Goal: Task Accomplishment & Management: Manage account settings

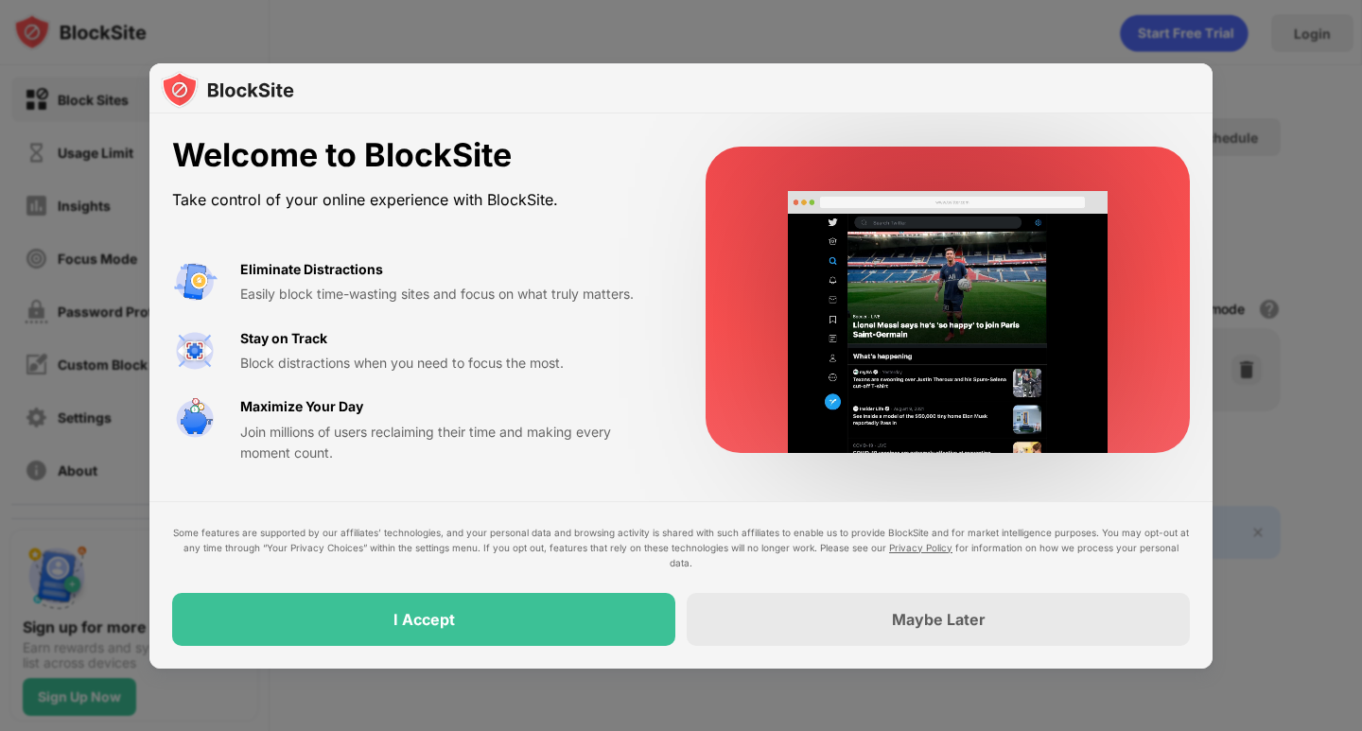
click at [441, 591] on div "Some features are supported by our affiliates’ technologies, and your personal …" at bounding box center [681, 585] width 1018 height 121
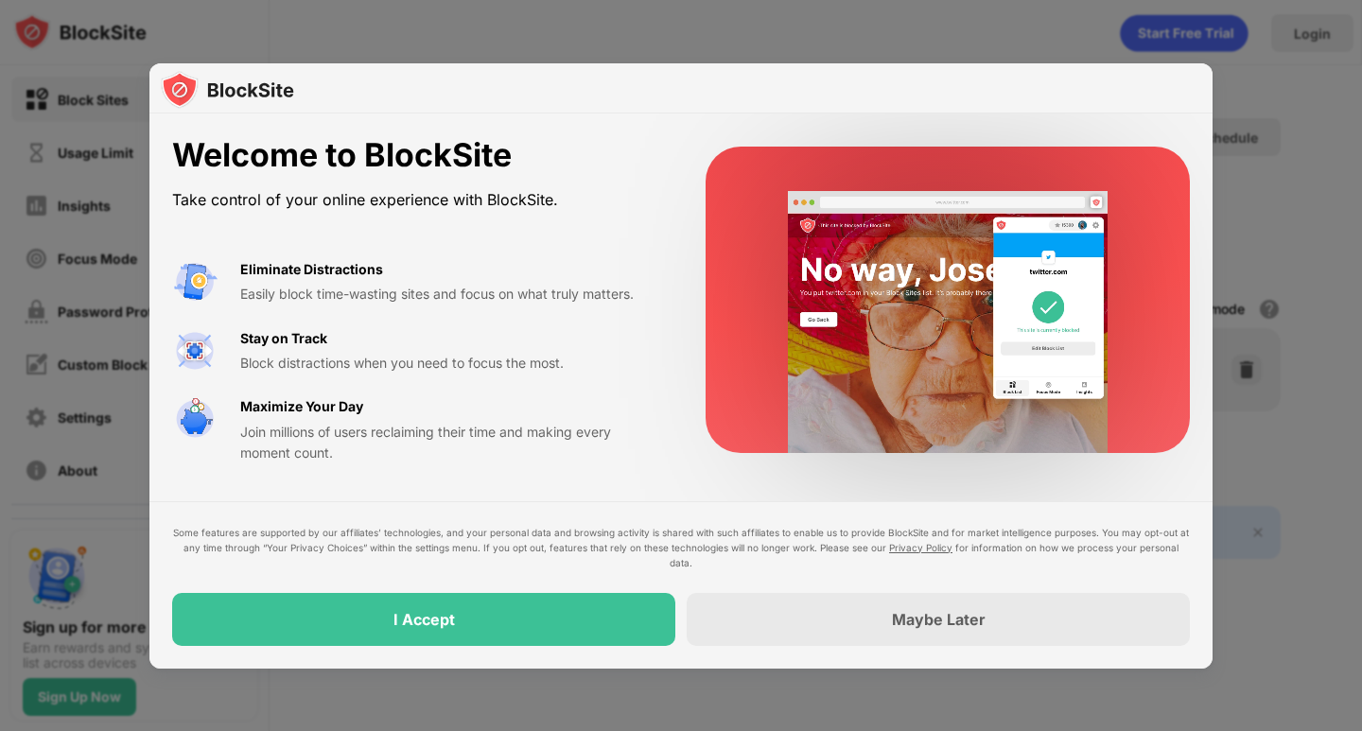
click at [394, 615] on div "I Accept" at bounding box center [424, 619] width 61 height 19
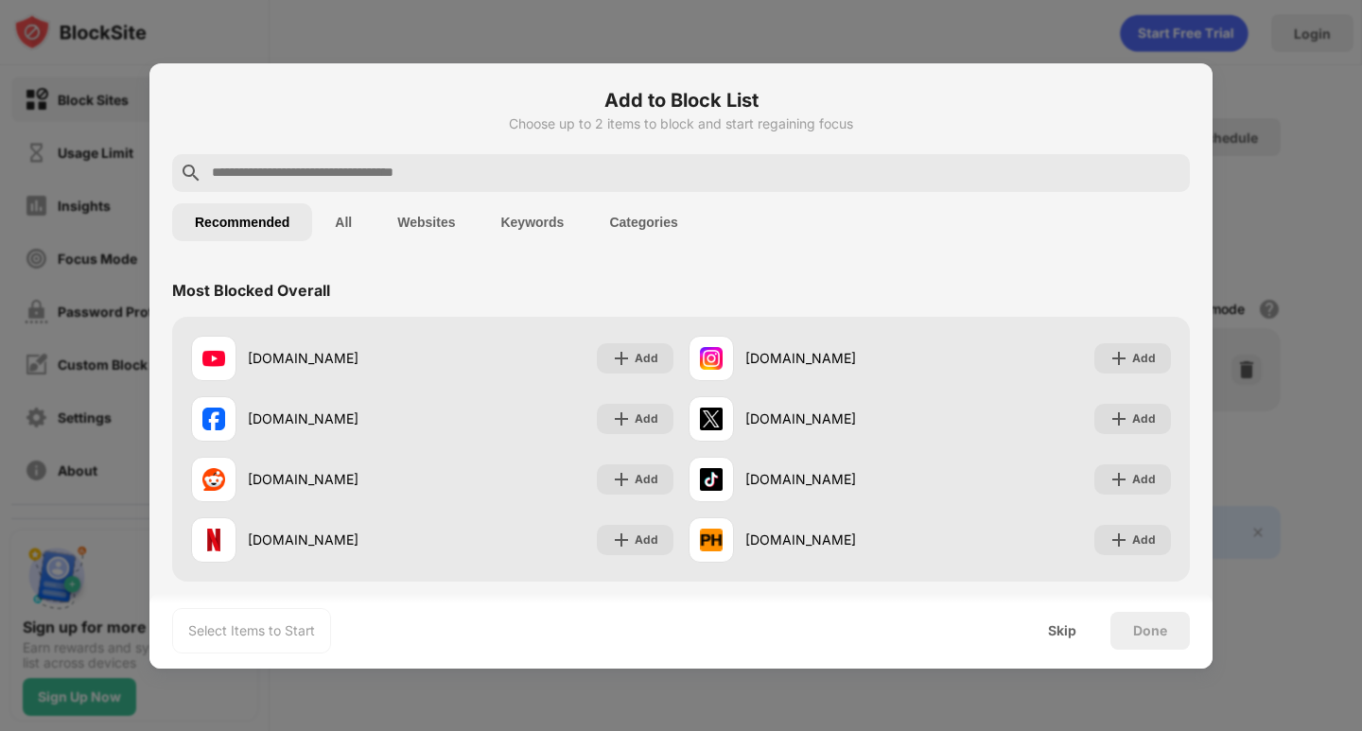
click at [1326, 212] on div at bounding box center [681, 365] width 1362 height 731
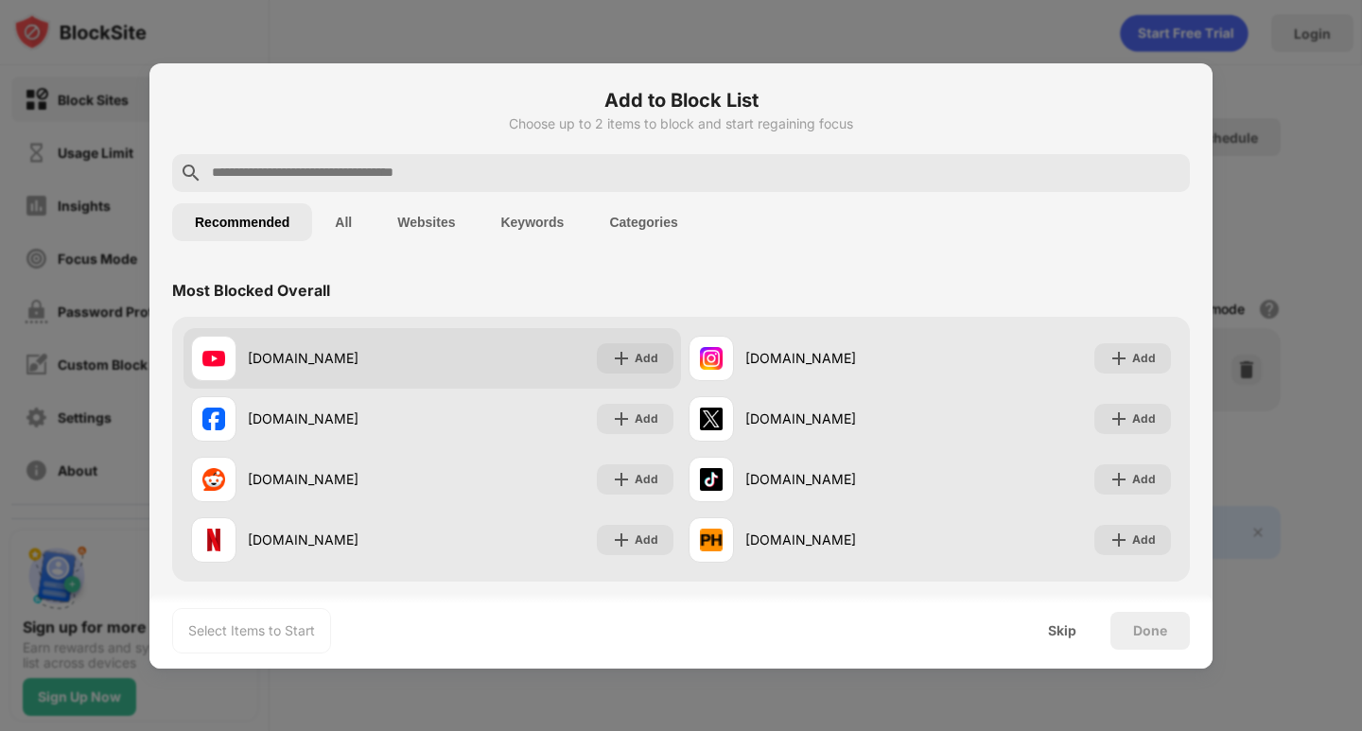
scroll to position [95, 0]
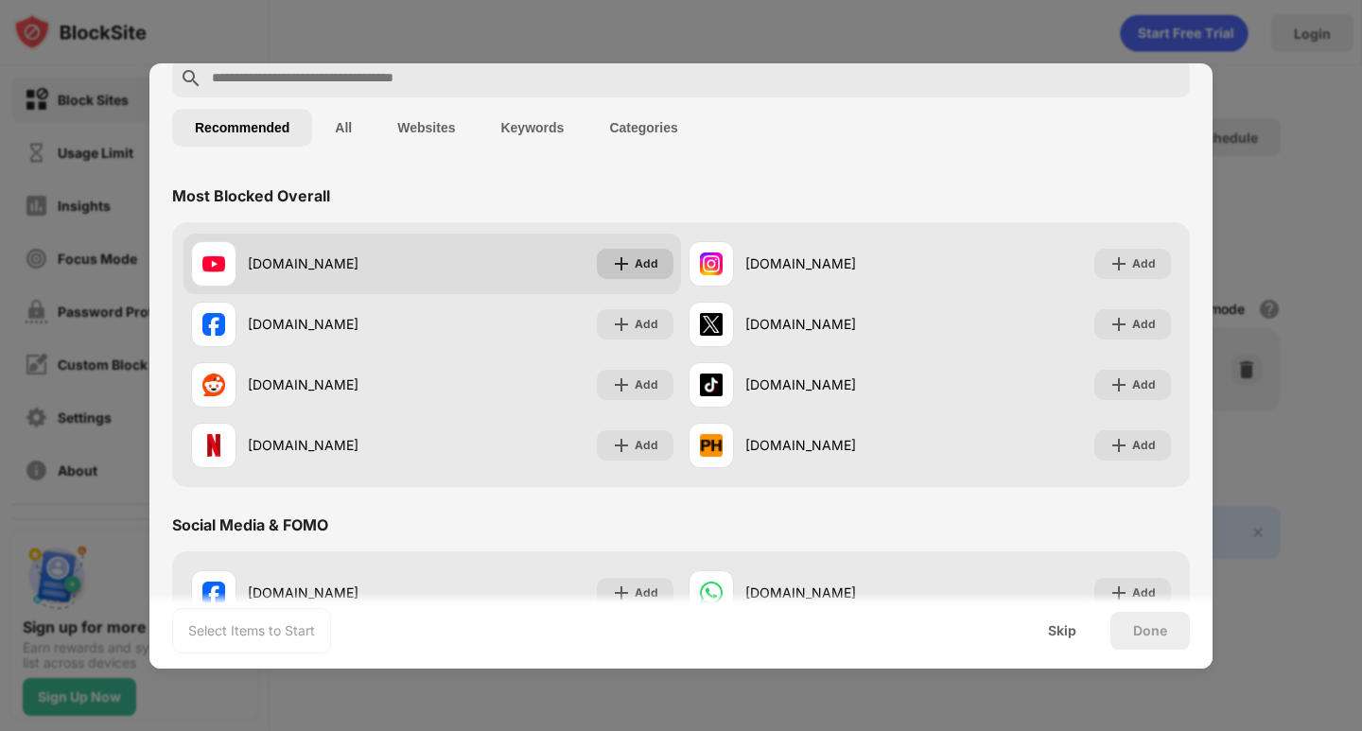
click at [637, 265] on div "Add" at bounding box center [647, 263] width 24 height 19
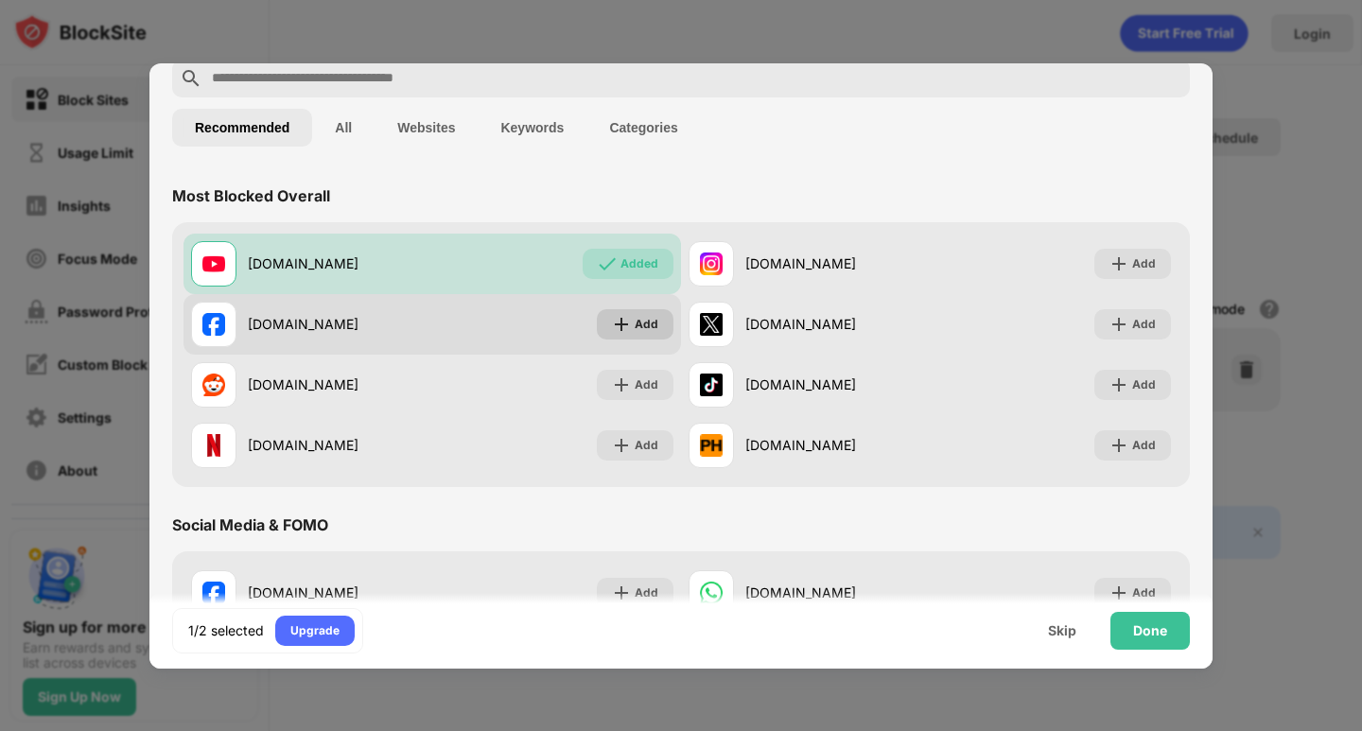
click at [639, 317] on div "Add" at bounding box center [647, 324] width 24 height 19
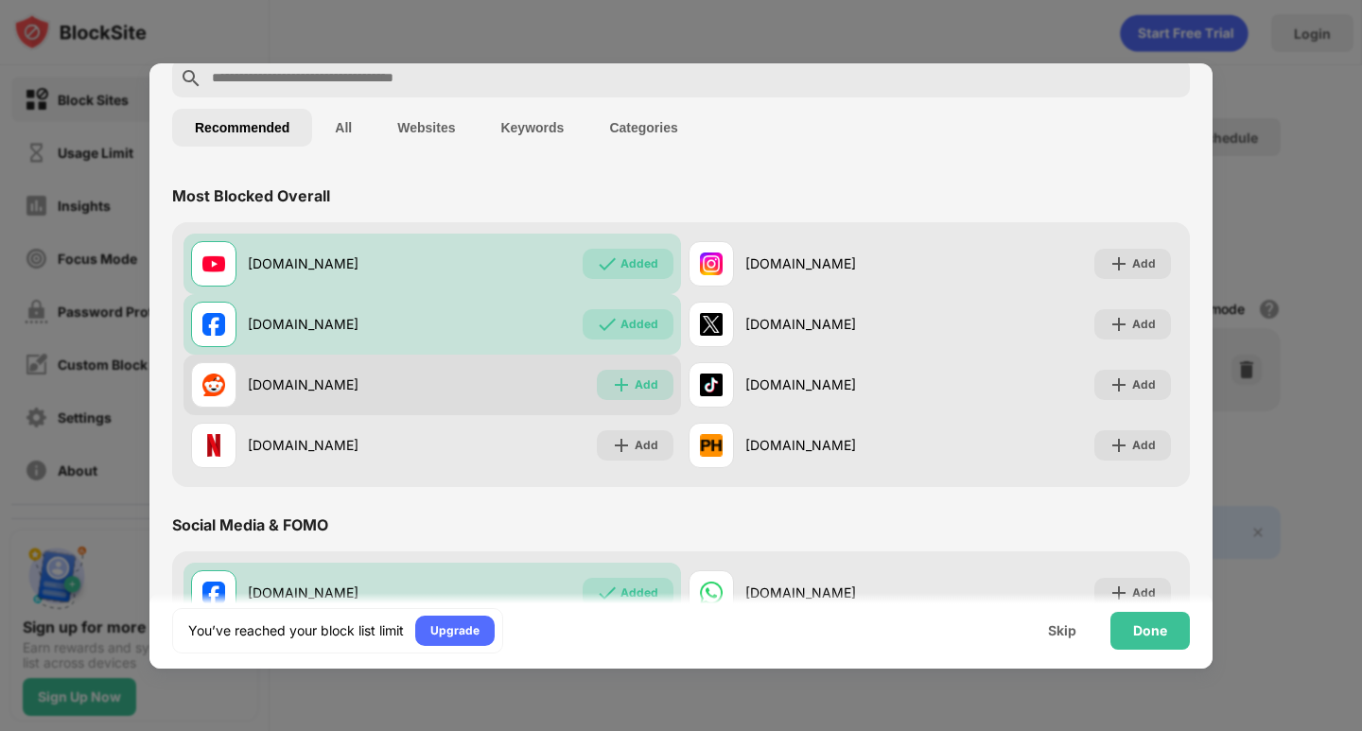
click at [635, 376] on div "Add" at bounding box center [647, 385] width 24 height 19
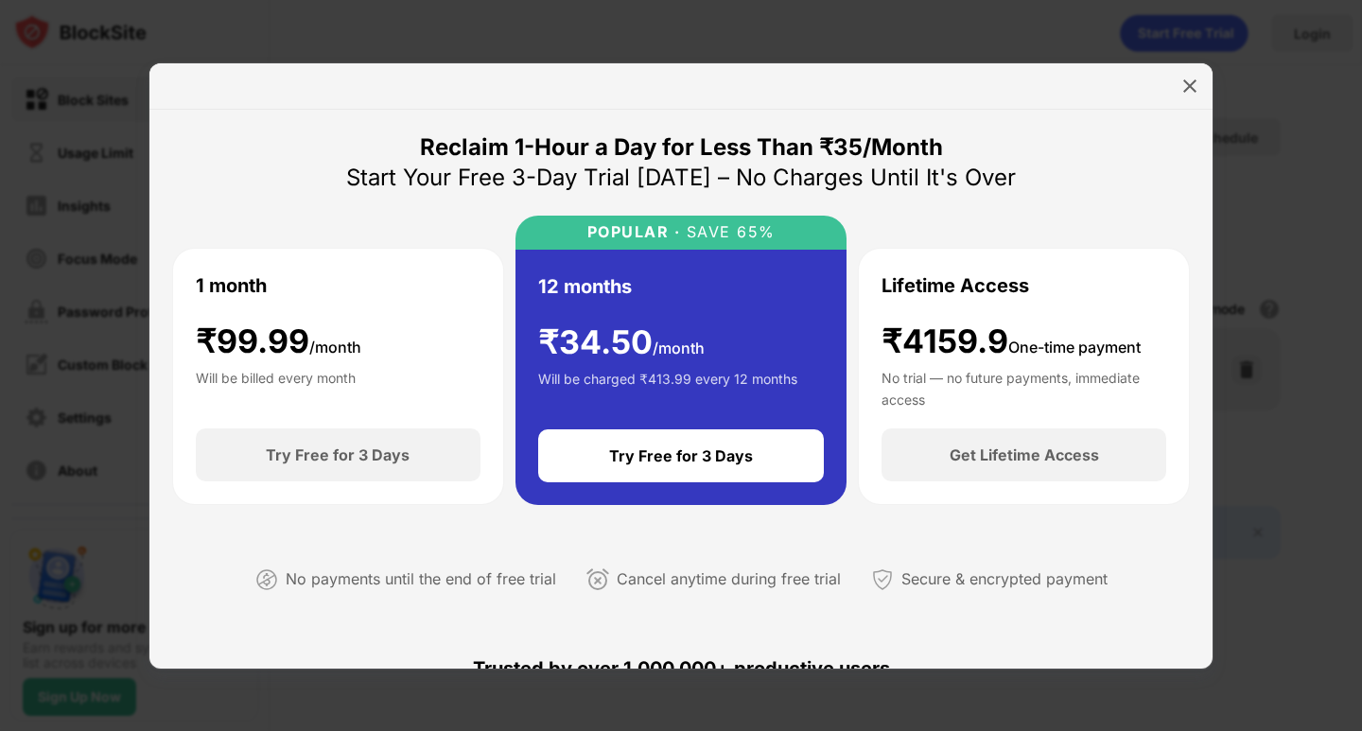
click at [1204, 86] on div at bounding box center [1190, 86] width 30 height 30
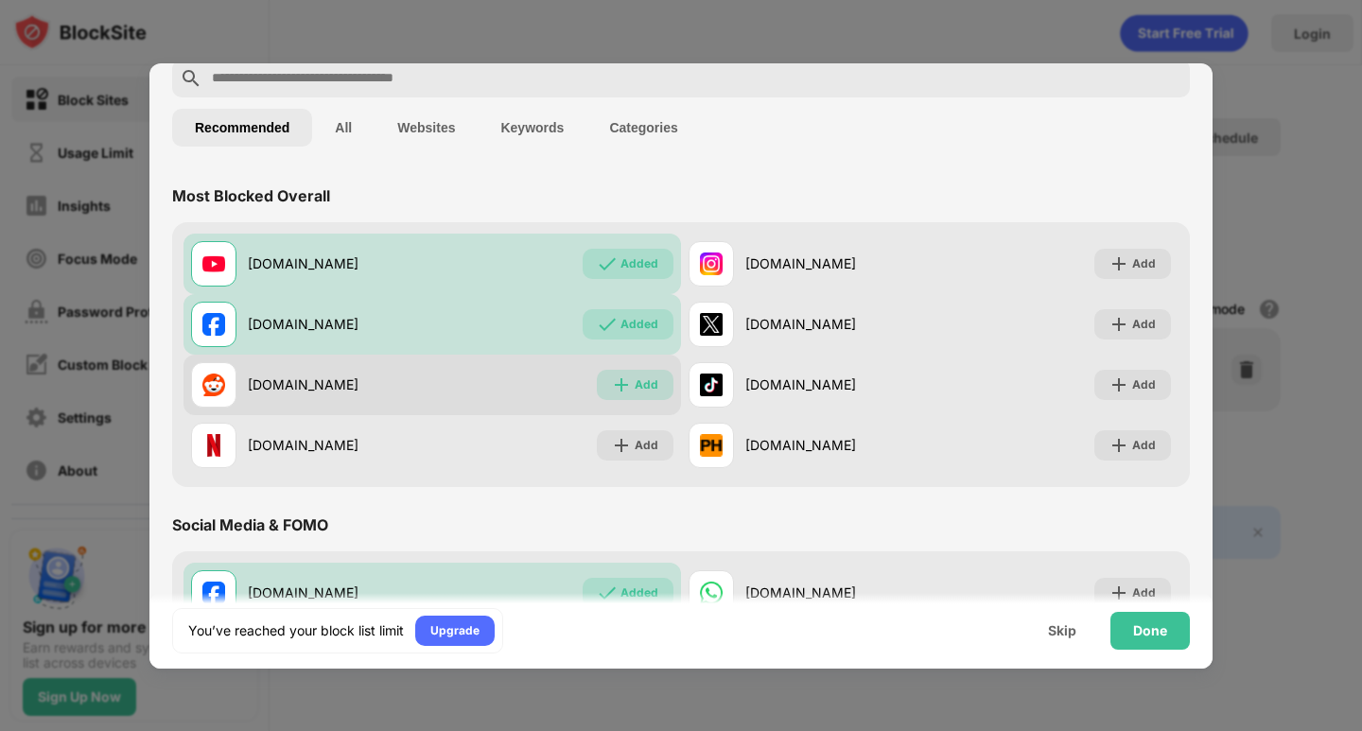
click at [641, 376] on div "Add" at bounding box center [647, 385] width 24 height 19
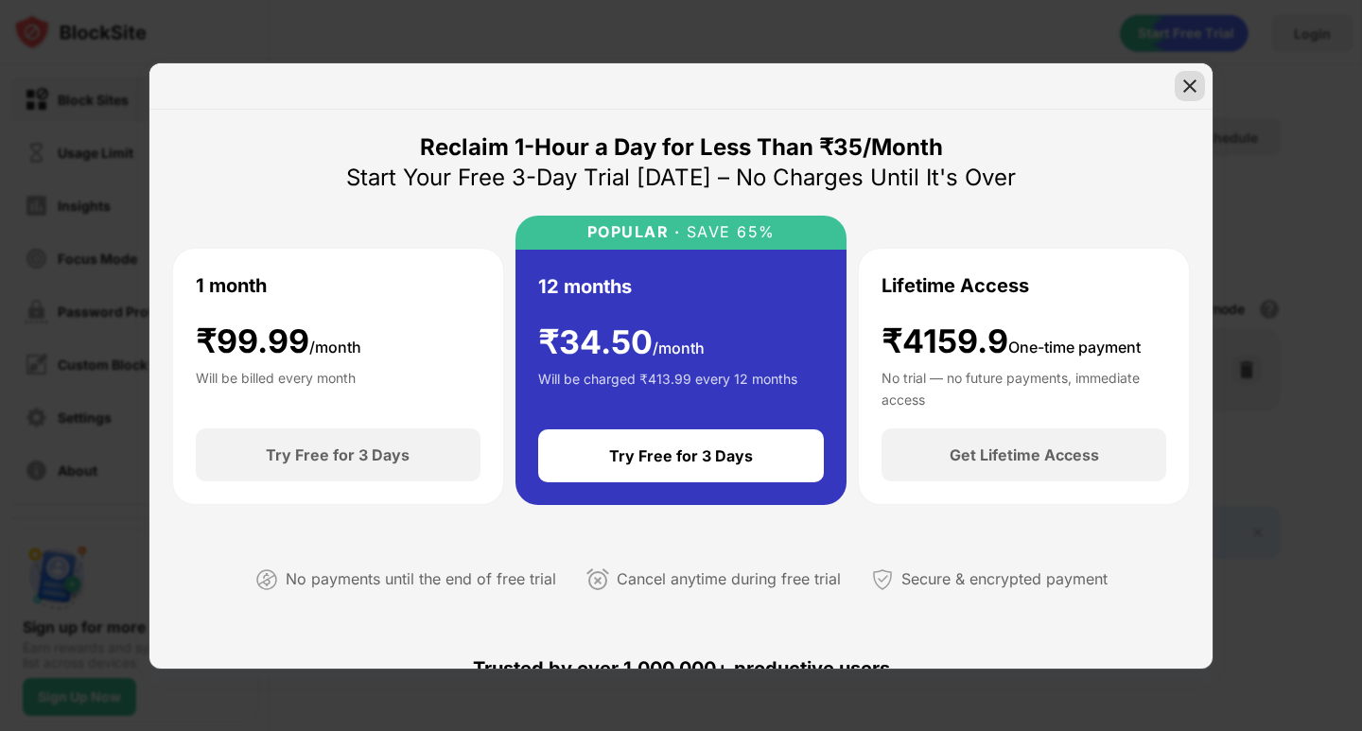
click at [1186, 79] on img at bounding box center [1190, 86] width 19 height 19
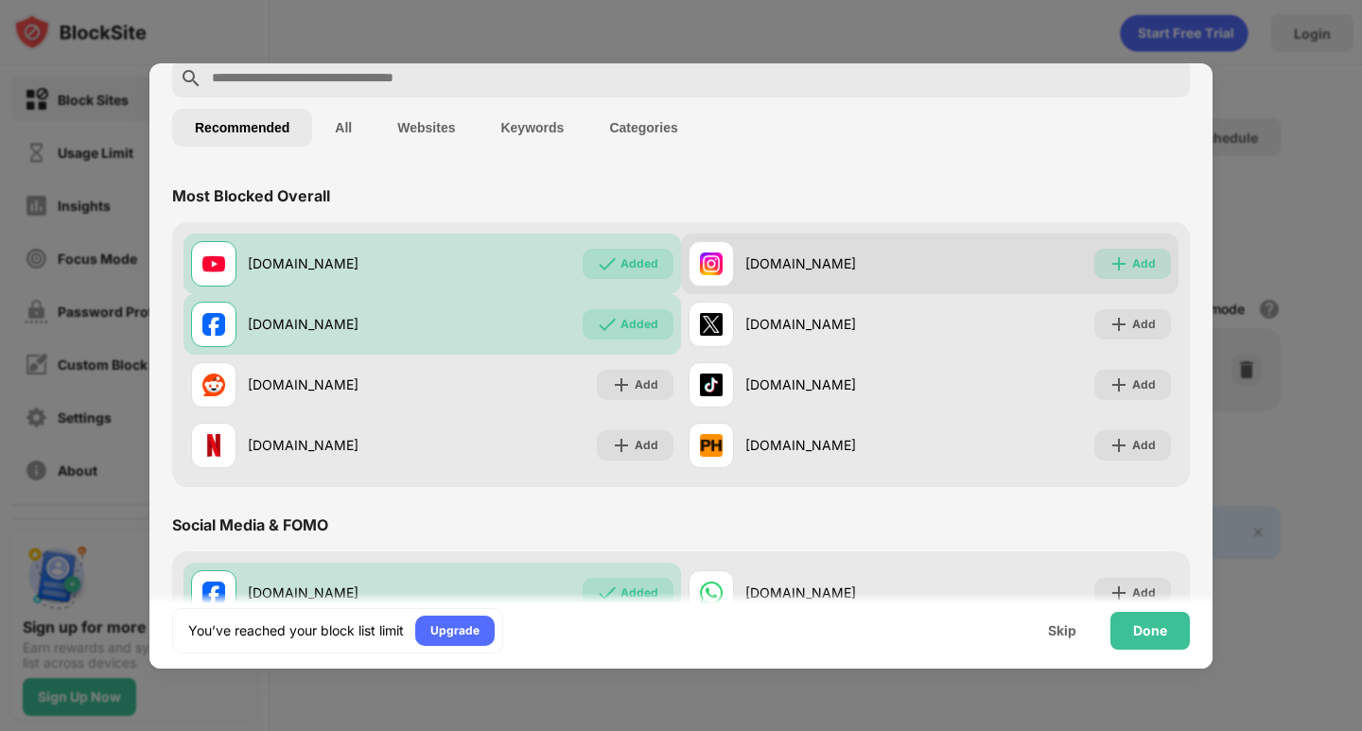
click at [1094, 269] on div "Add" at bounding box center [1132, 264] width 77 height 30
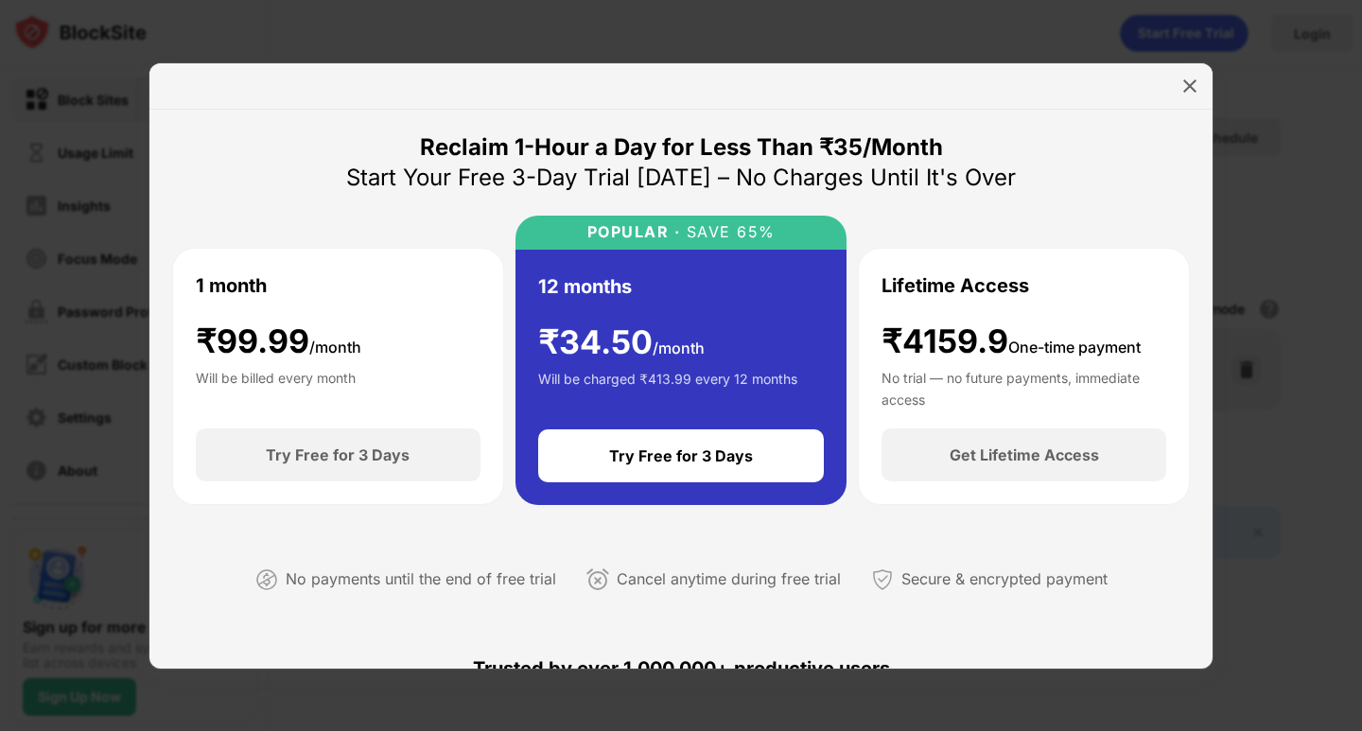
click at [1181, 67] on div at bounding box center [680, 86] width 1063 height 46
click at [265, 355] on div "₹ 99.99 /month" at bounding box center [279, 342] width 166 height 39
click at [328, 454] on div "Try Free for 3 Days" at bounding box center [338, 455] width 144 height 19
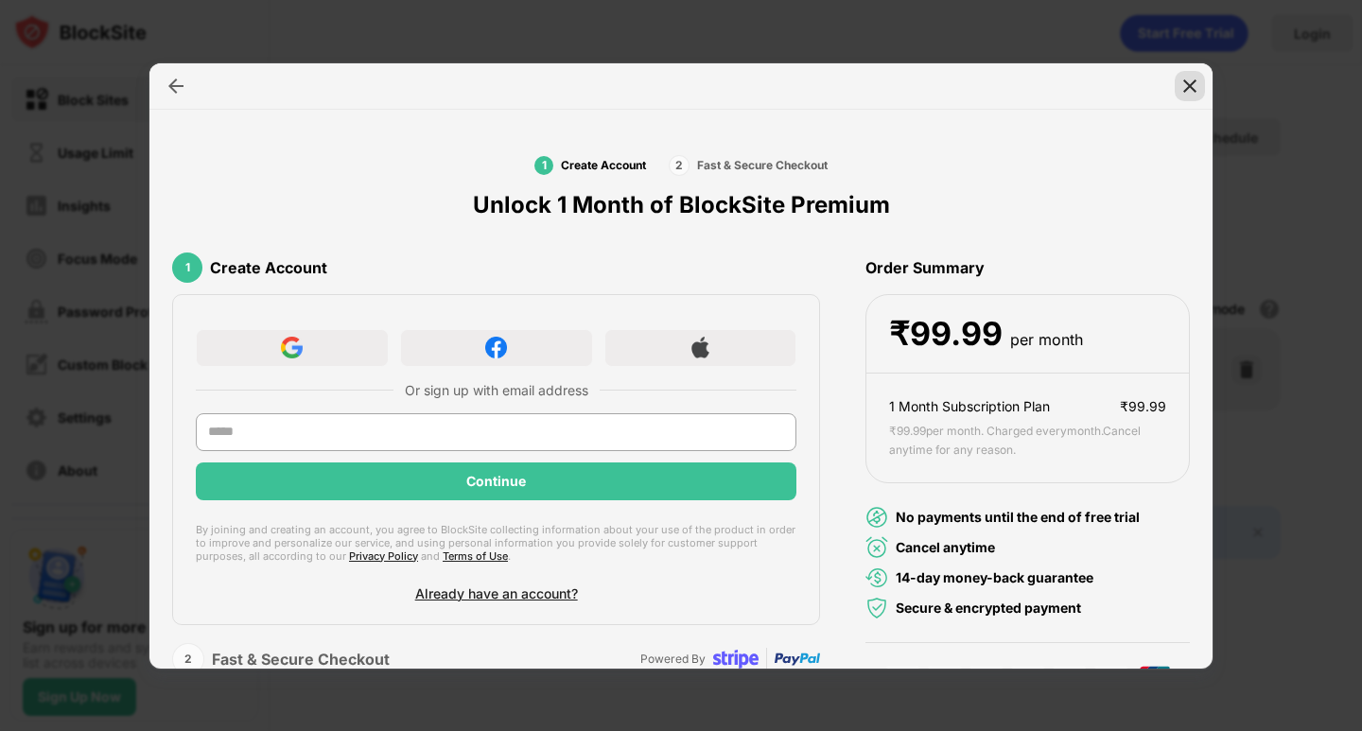
click at [1192, 79] on img at bounding box center [1190, 86] width 19 height 19
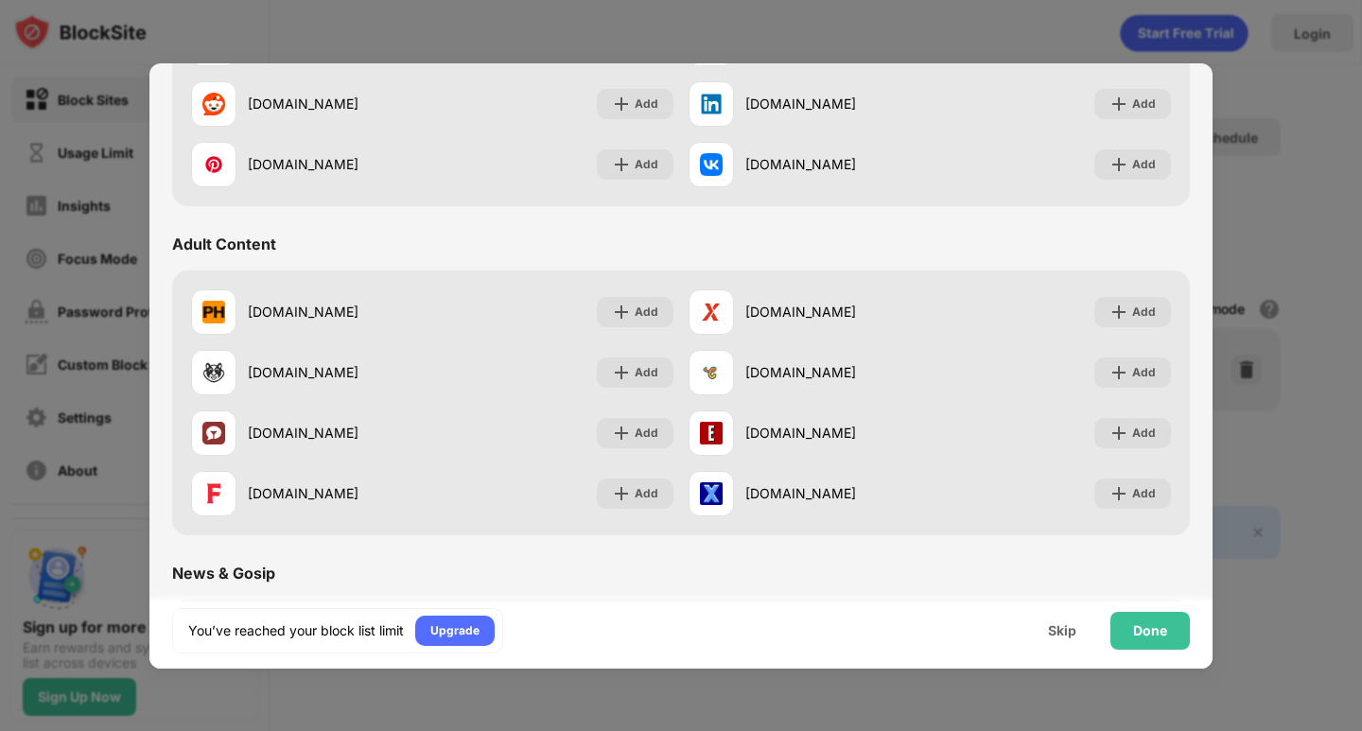
scroll to position [851, 0]
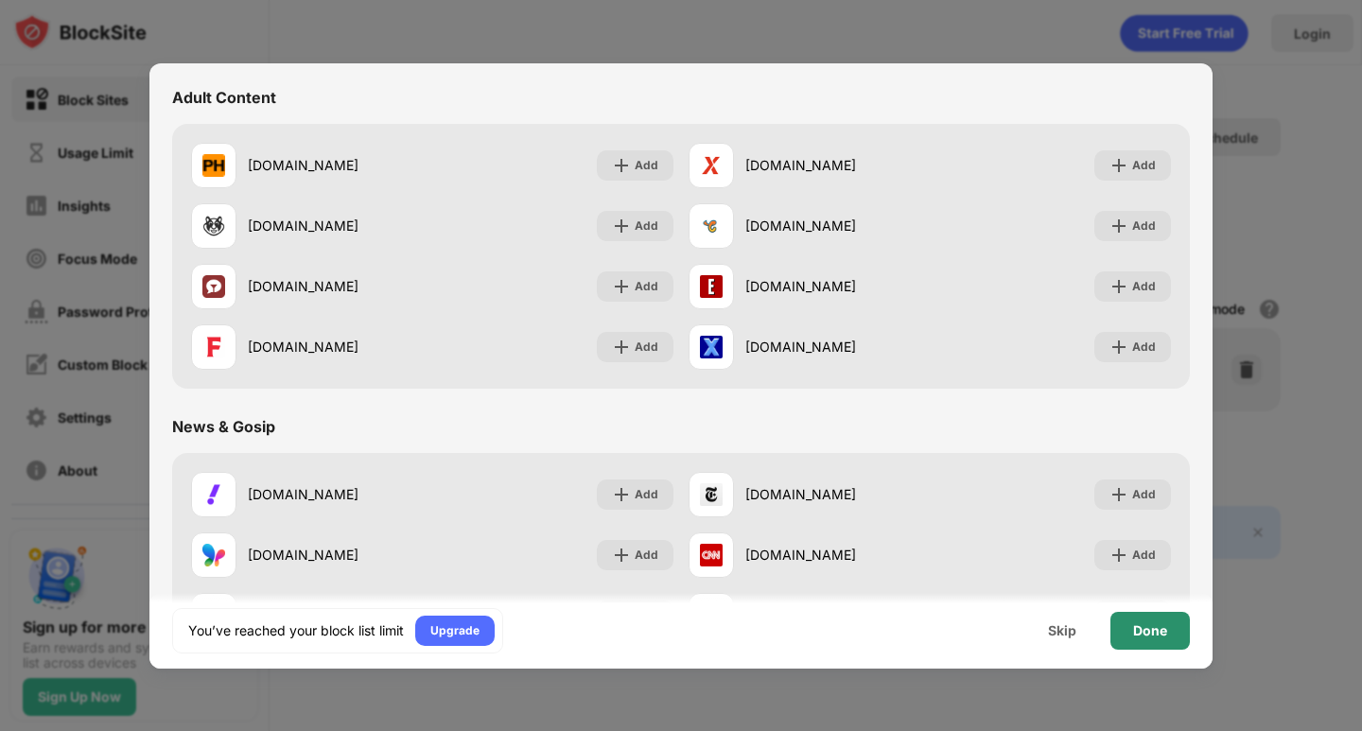
click at [1143, 625] on div "Done" at bounding box center [1150, 630] width 34 height 15
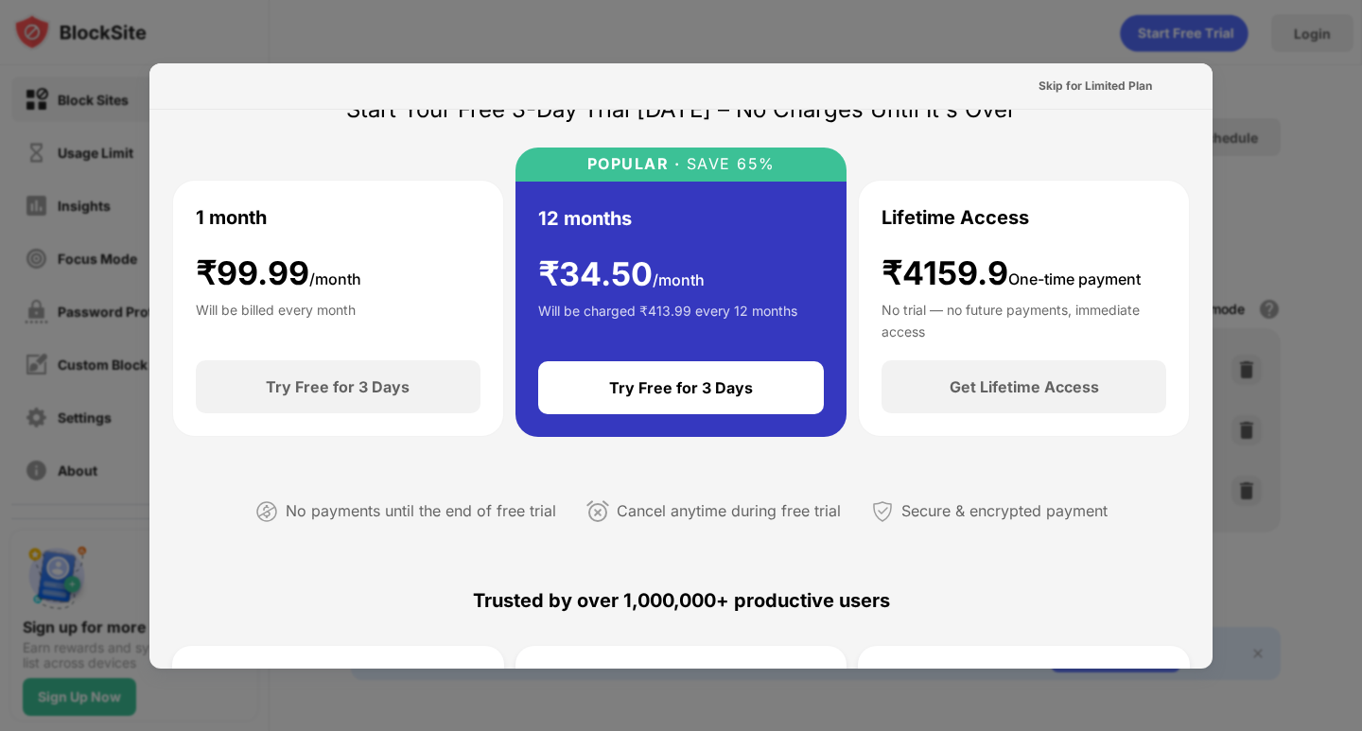
scroll to position [95, 0]
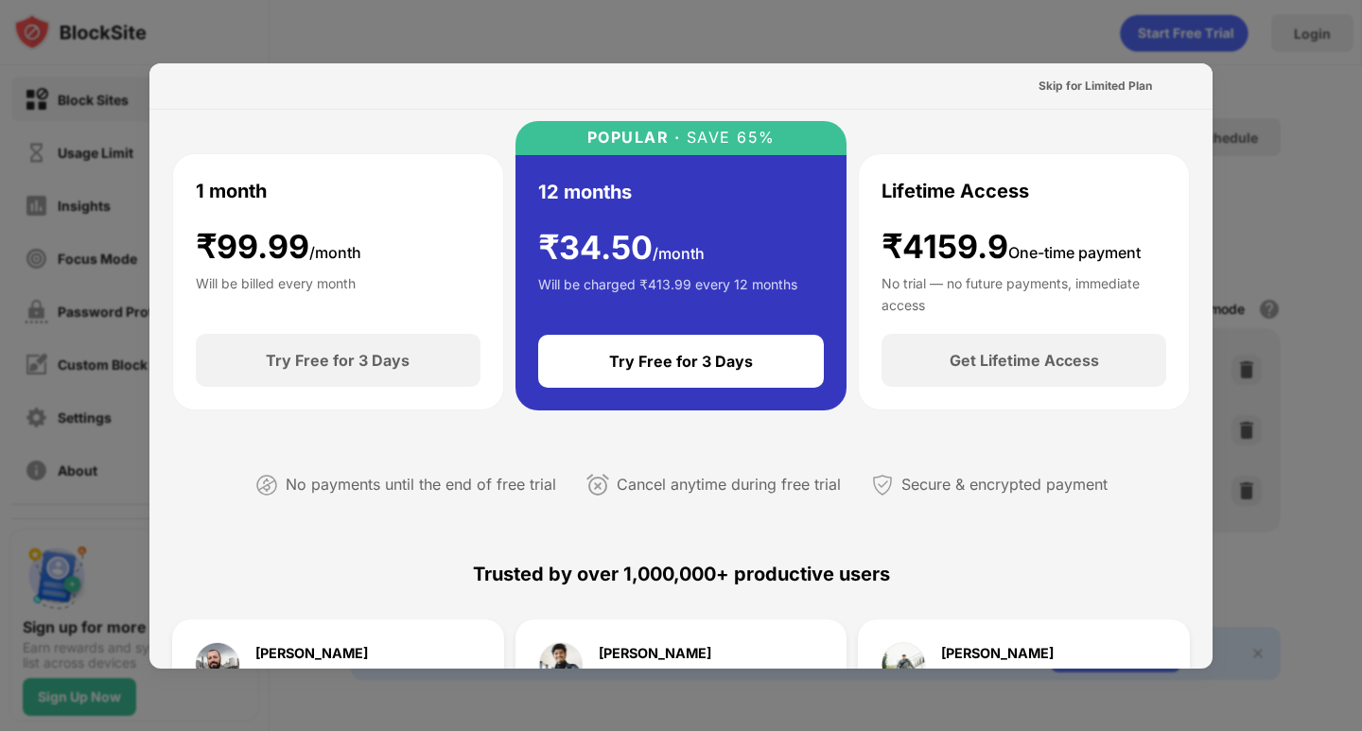
click at [1321, 141] on div at bounding box center [681, 365] width 1362 height 731
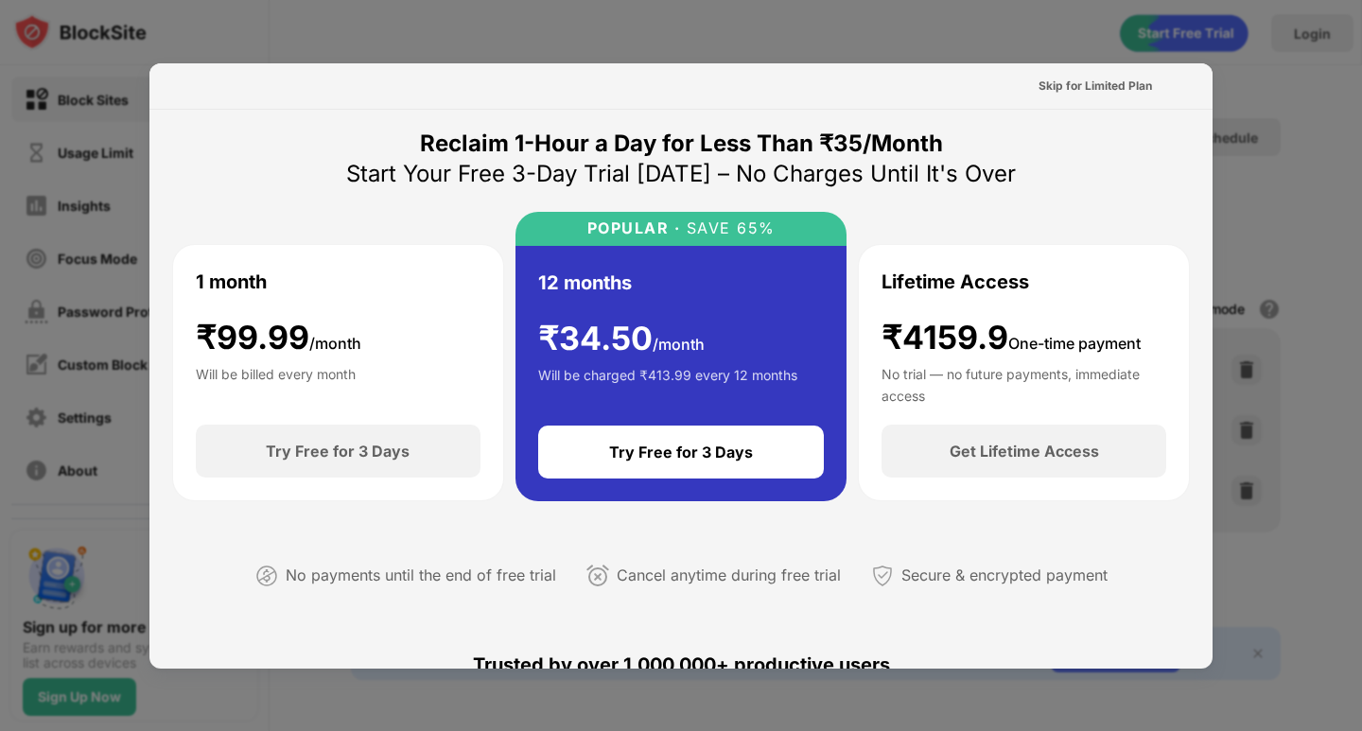
scroll to position [0, 0]
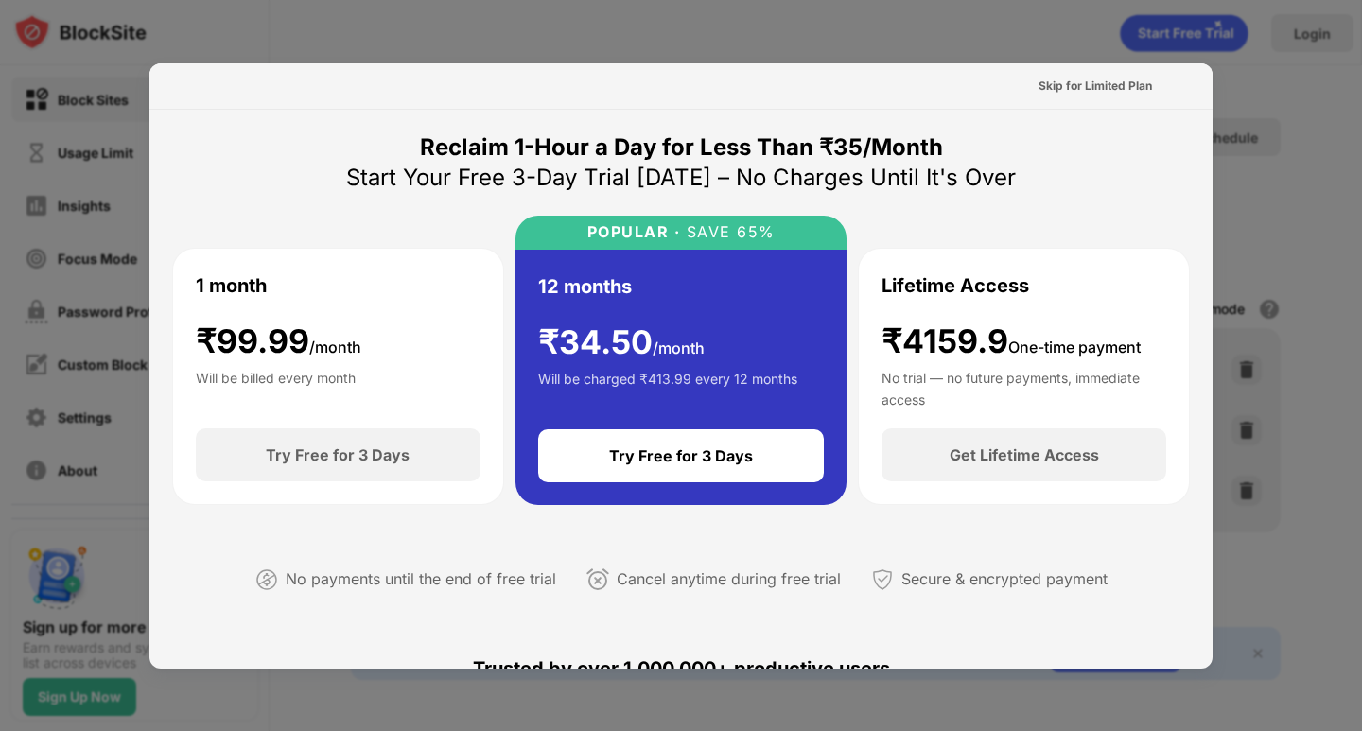
click at [1305, 169] on div at bounding box center [681, 365] width 1362 height 731
click at [0, 499] on div at bounding box center [681, 365] width 1362 height 731
drag, startPoint x: 80, startPoint y: 299, endPoint x: 329, endPoint y: 14, distance: 378.1
click at [83, 296] on div at bounding box center [681, 365] width 1362 height 731
drag, startPoint x: 145, startPoint y: 53, endPoint x: 149, endPoint y: 22, distance: 31.4
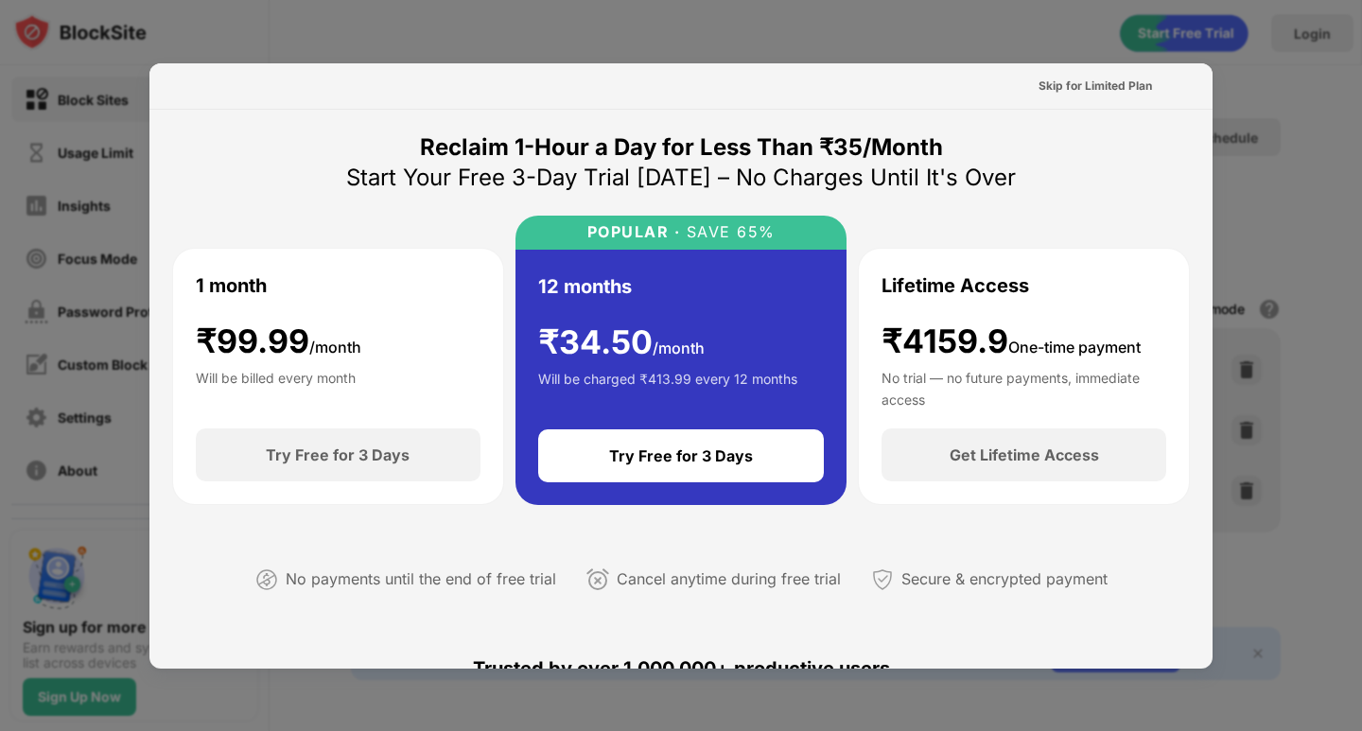
click at [144, 24] on div at bounding box center [681, 365] width 1362 height 731
click at [1059, 66] on div "Skip for Limited Plan" at bounding box center [680, 86] width 1063 height 46
click at [1058, 73] on div "Skip for Limited Plan" at bounding box center [1095, 86] width 144 height 30
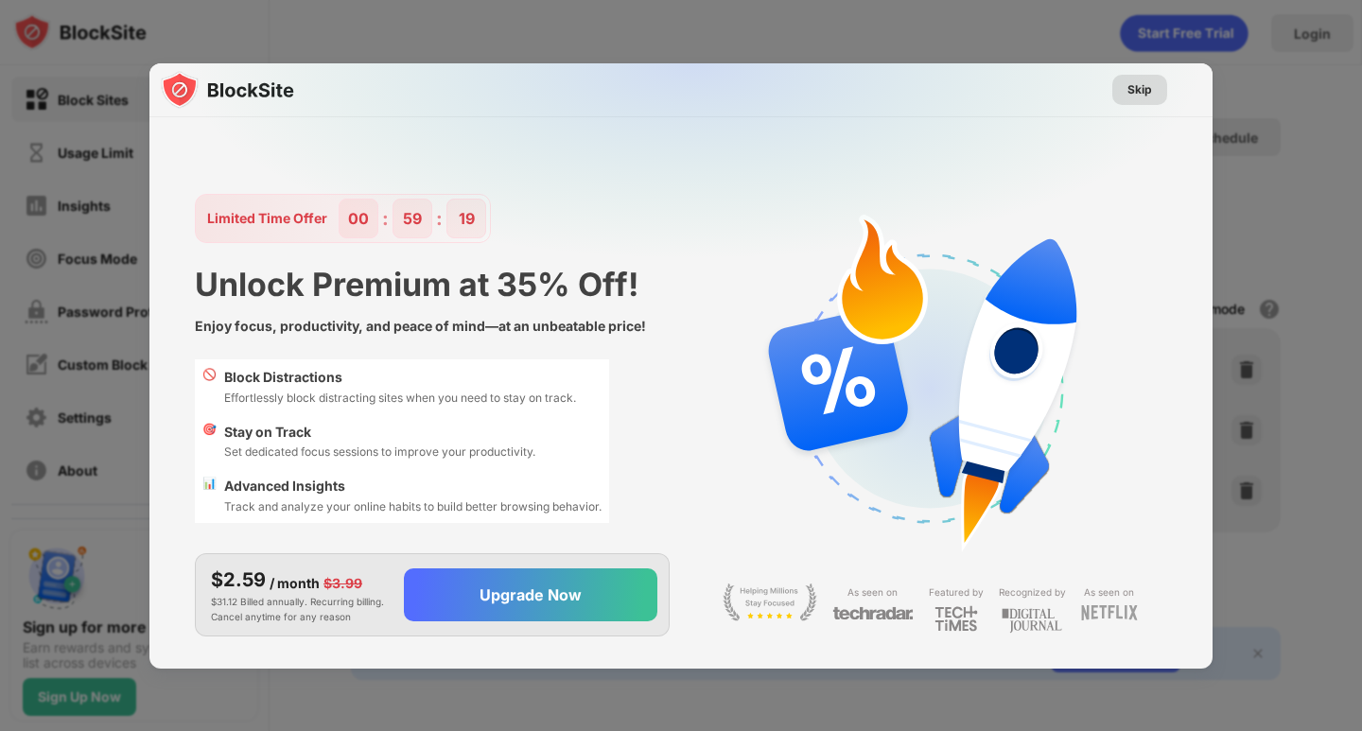
click at [1157, 89] on div "Skip" at bounding box center [1139, 90] width 55 height 30
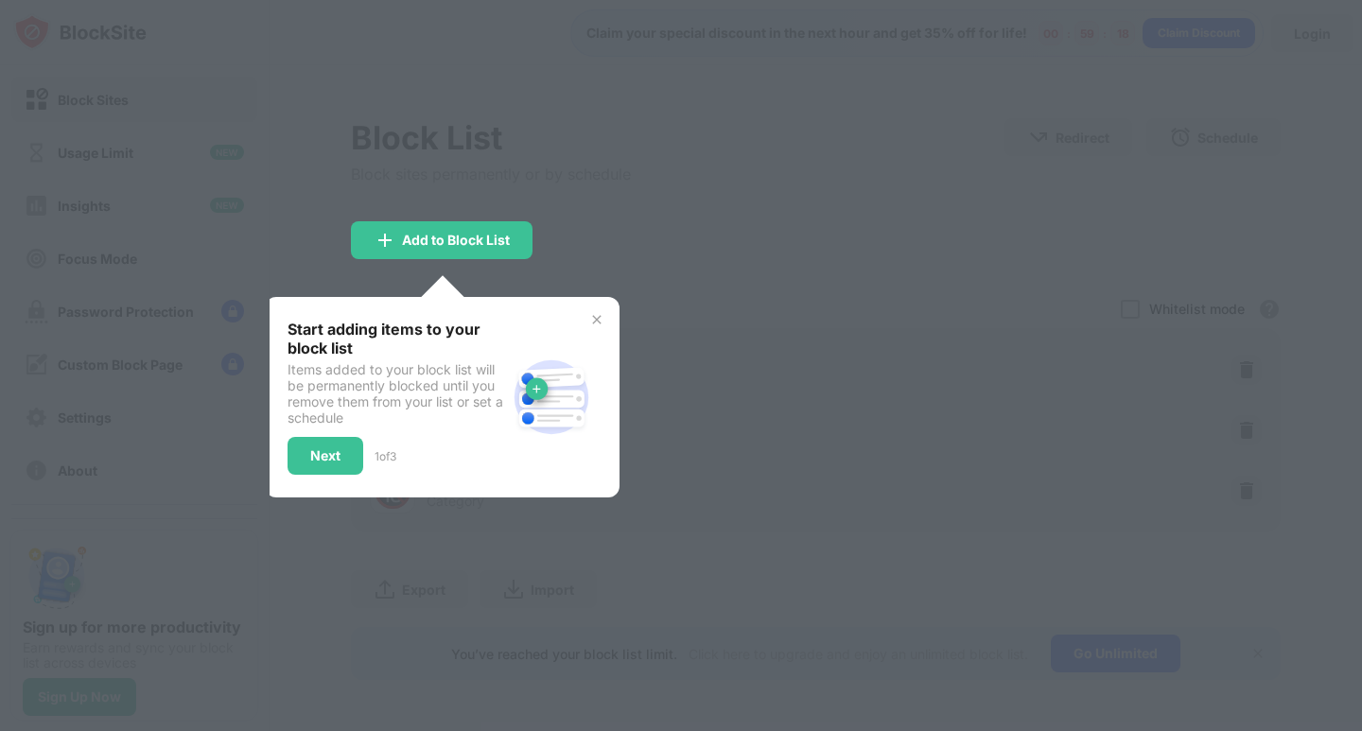
click at [726, 201] on div at bounding box center [681, 365] width 1362 height 731
drag, startPoint x: 726, startPoint y: 201, endPoint x: 532, endPoint y: 387, distance: 268.3
click at [726, 201] on div at bounding box center [681, 365] width 1362 height 731
click at [601, 313] on img at bounding box center [596, 319] width 15 height 15
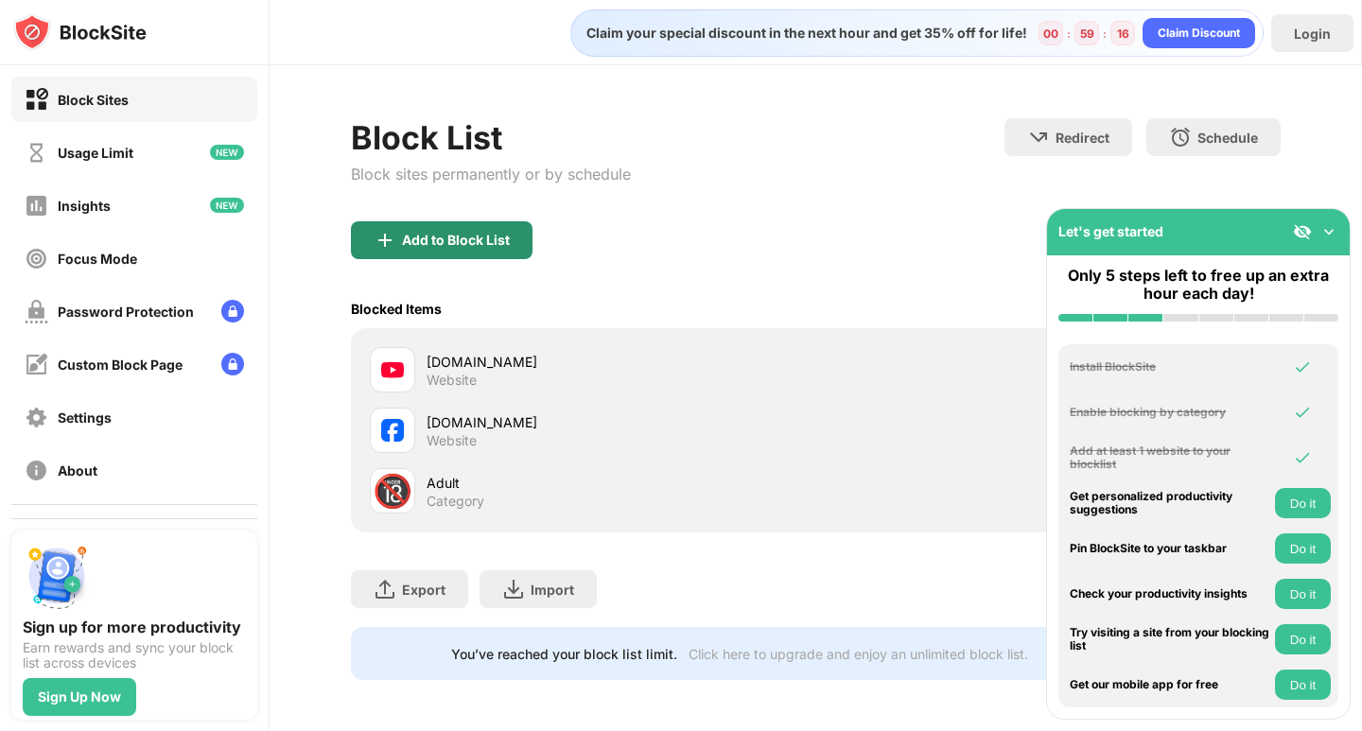
click at [482, 246] on div "Add to Block List" at bounding box center [456, 240] width 108 height 15
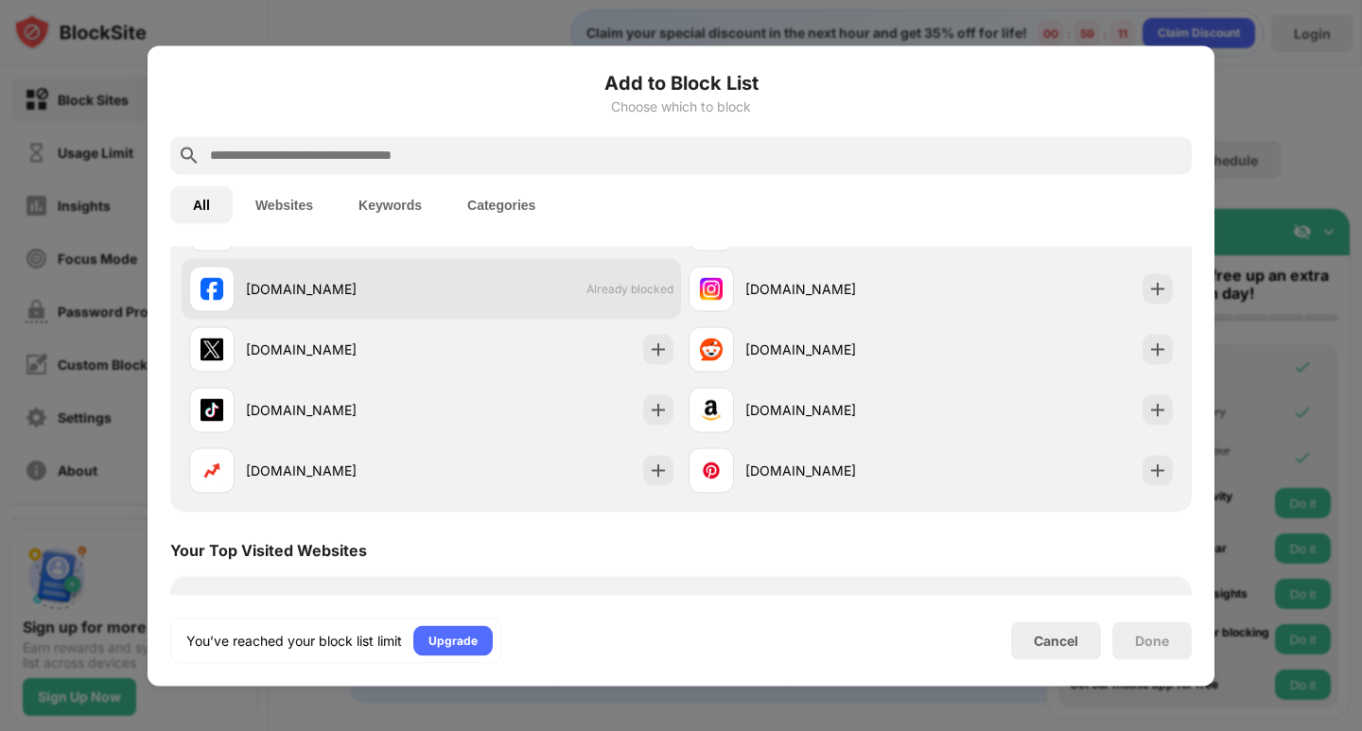
scroll to position [284, 0]
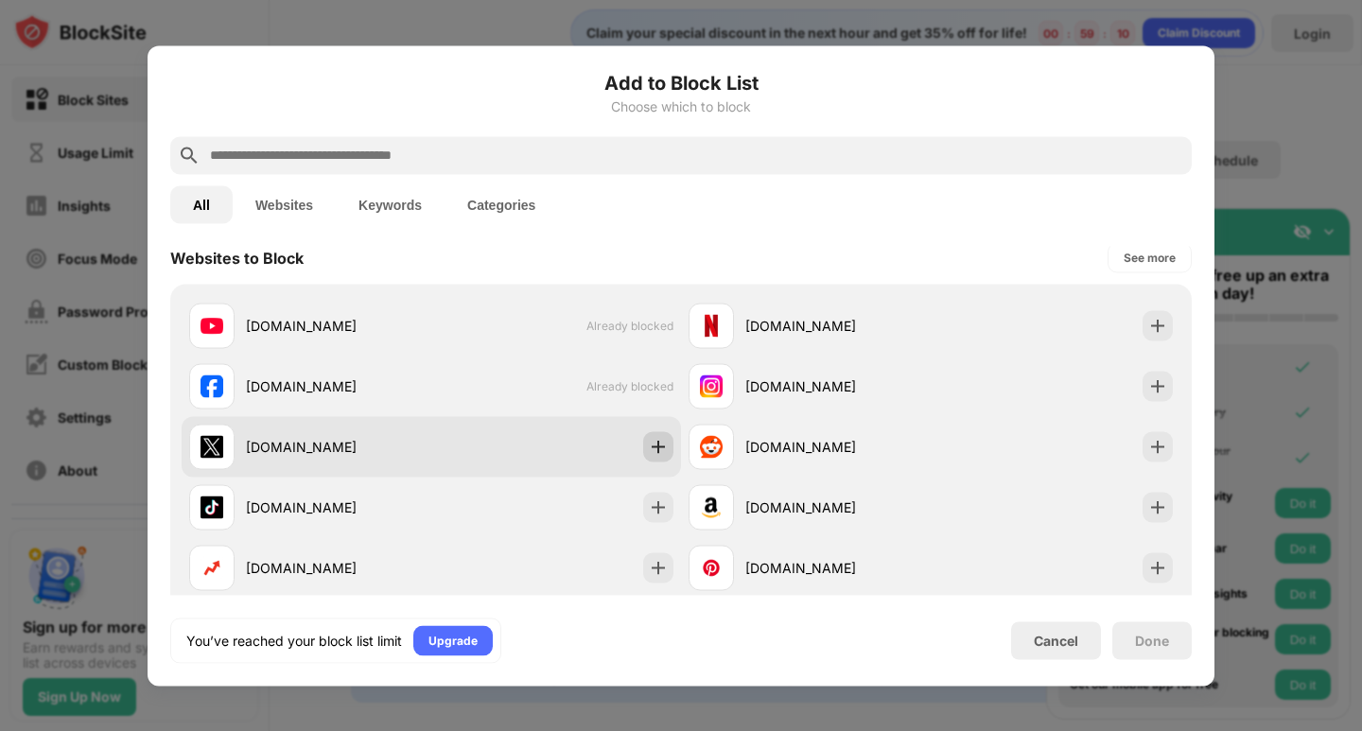
click at [656, 449] on img at bounding box center [658, 446] width 19 height 19
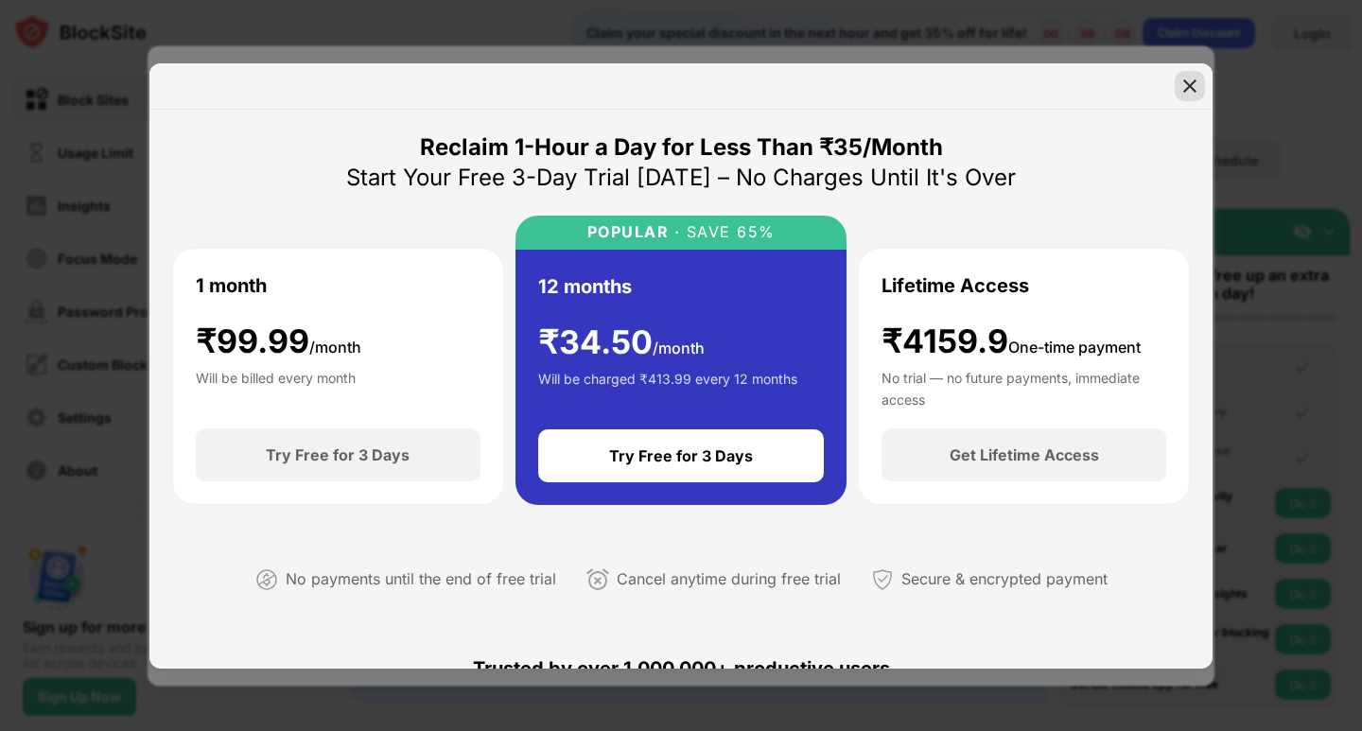
click at [1197, 91] on img at bounding box center [1190, 86] width 19 height 19
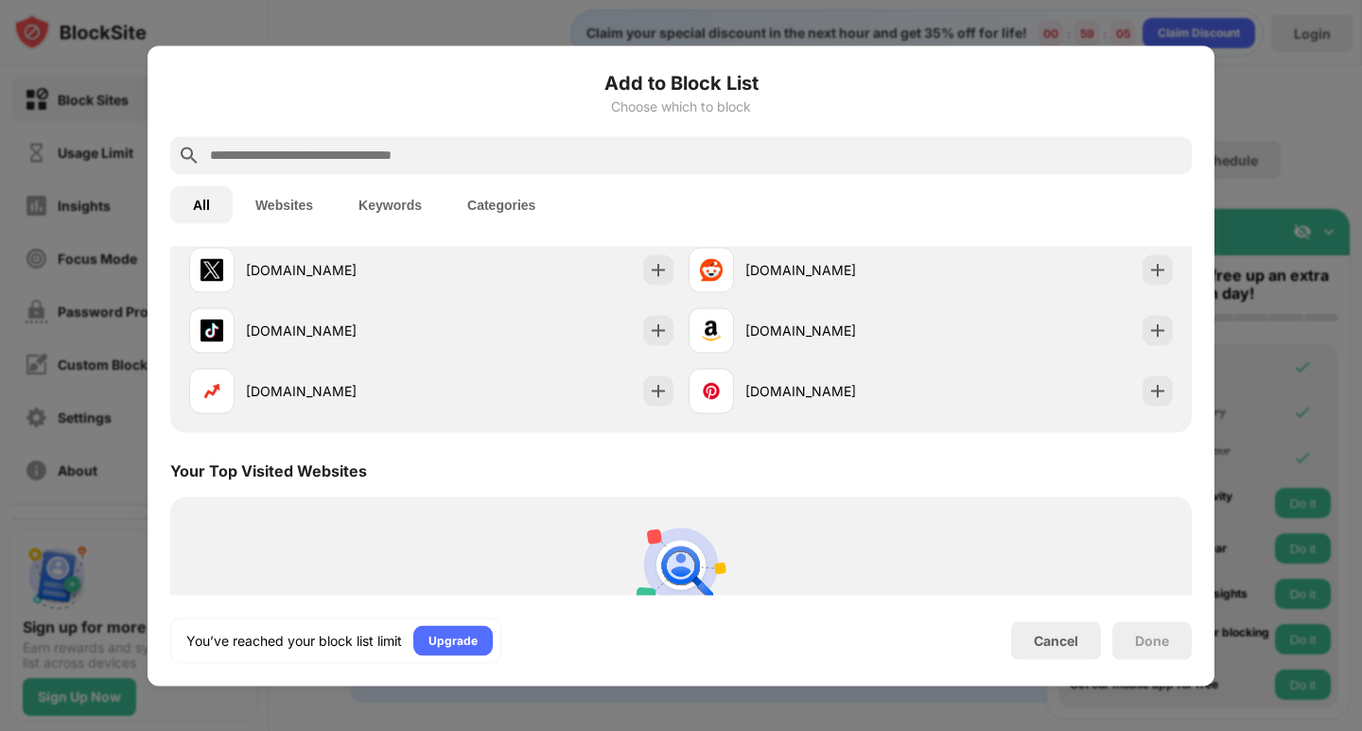
scroll to position [473, 0]
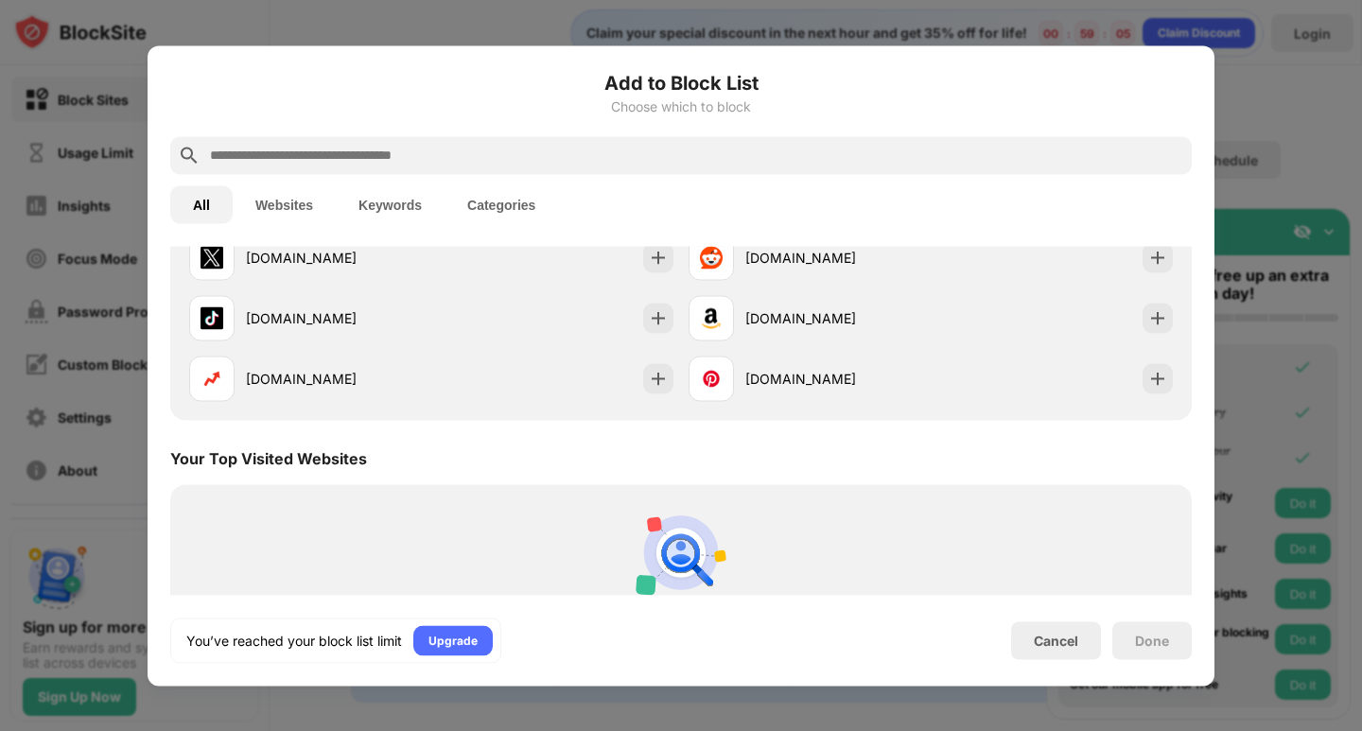
click at [1311, 105] on div at bounding box center [681, 365] width 1362 height 731
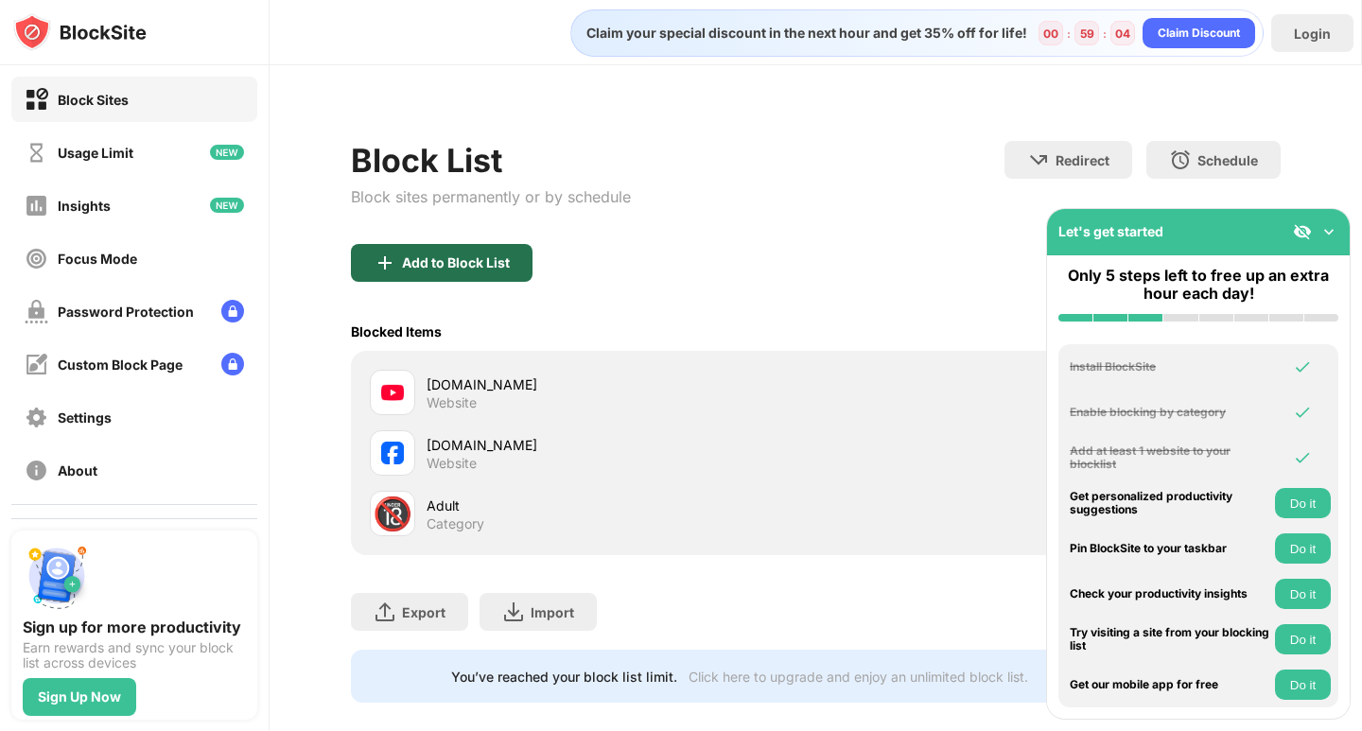
click at [486, 263] on div "Add to Block List" at bounding box center [456, 262] width 108 height 15
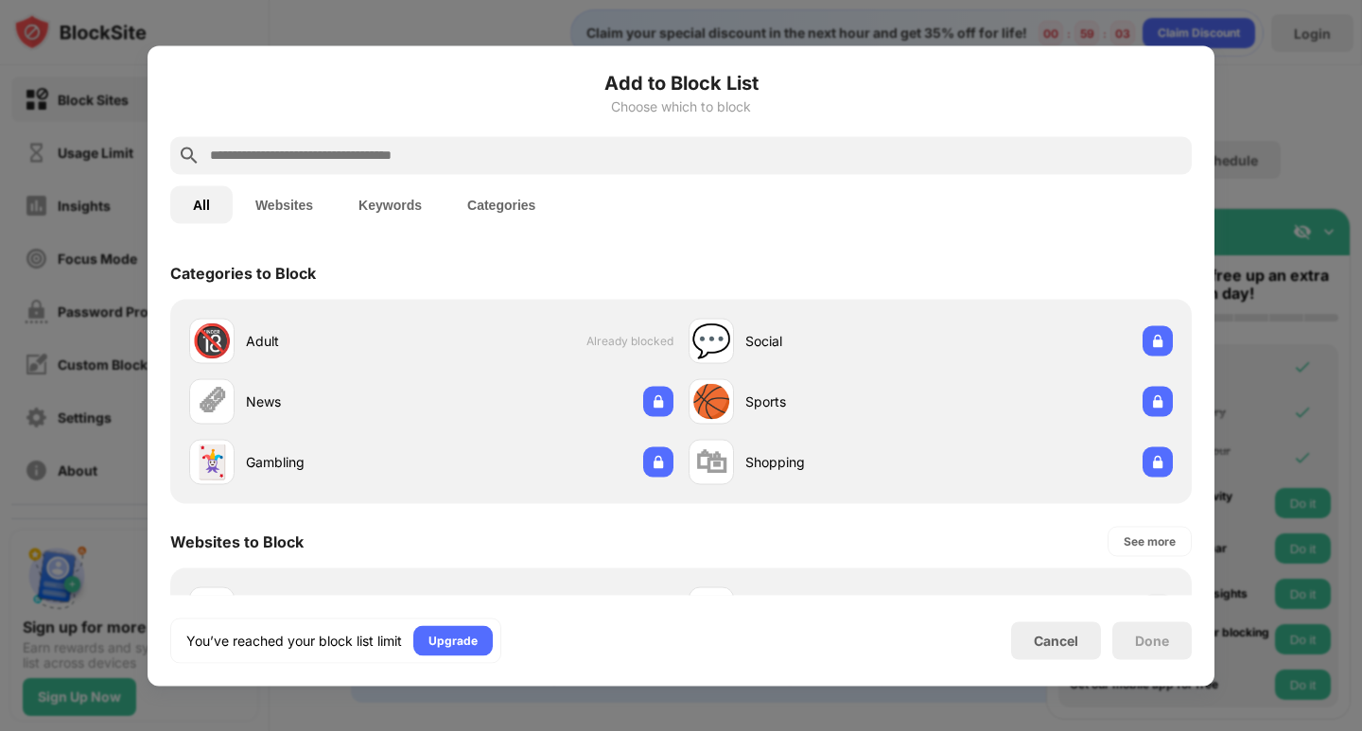
click at [499, 159] on input "text" at bounding box center [696, 155] width 976 height 23
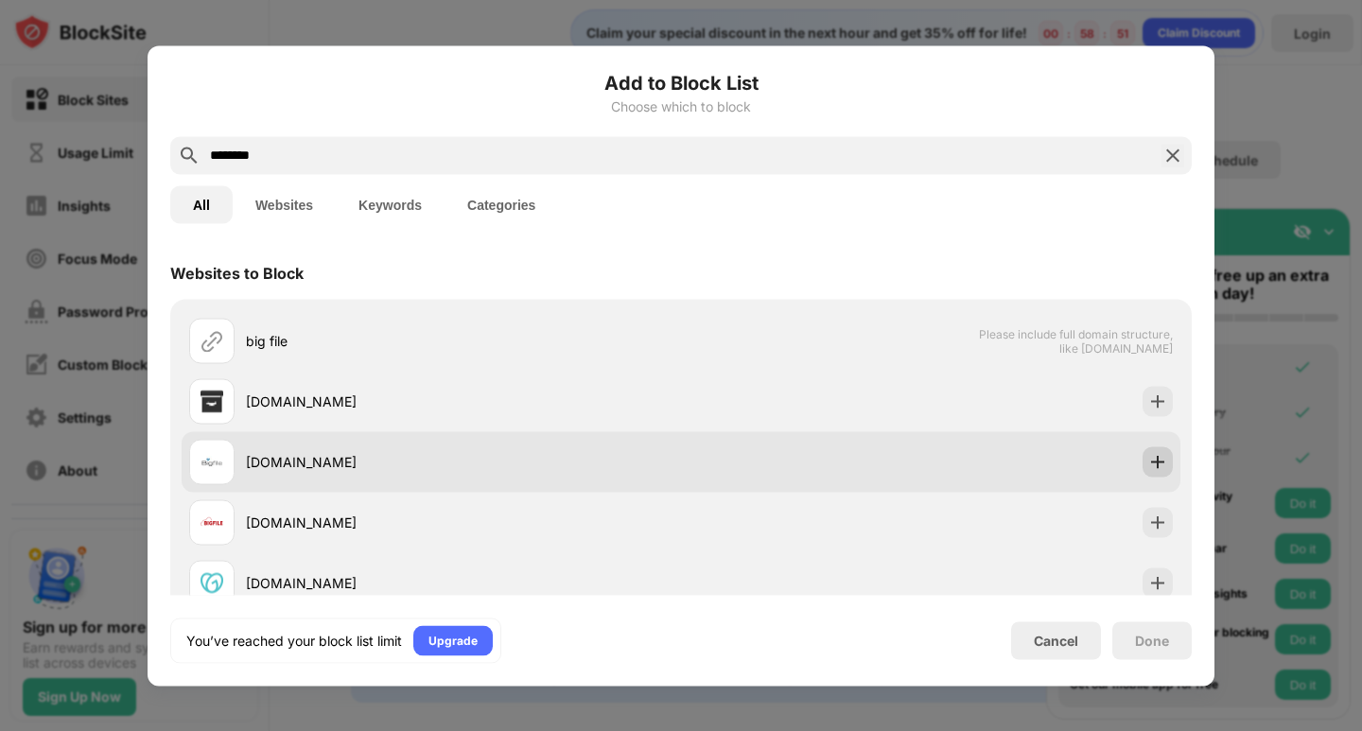
type input "********"
click at [1148, 459] on img at bounding box center [1157, 461] width 19 height 19
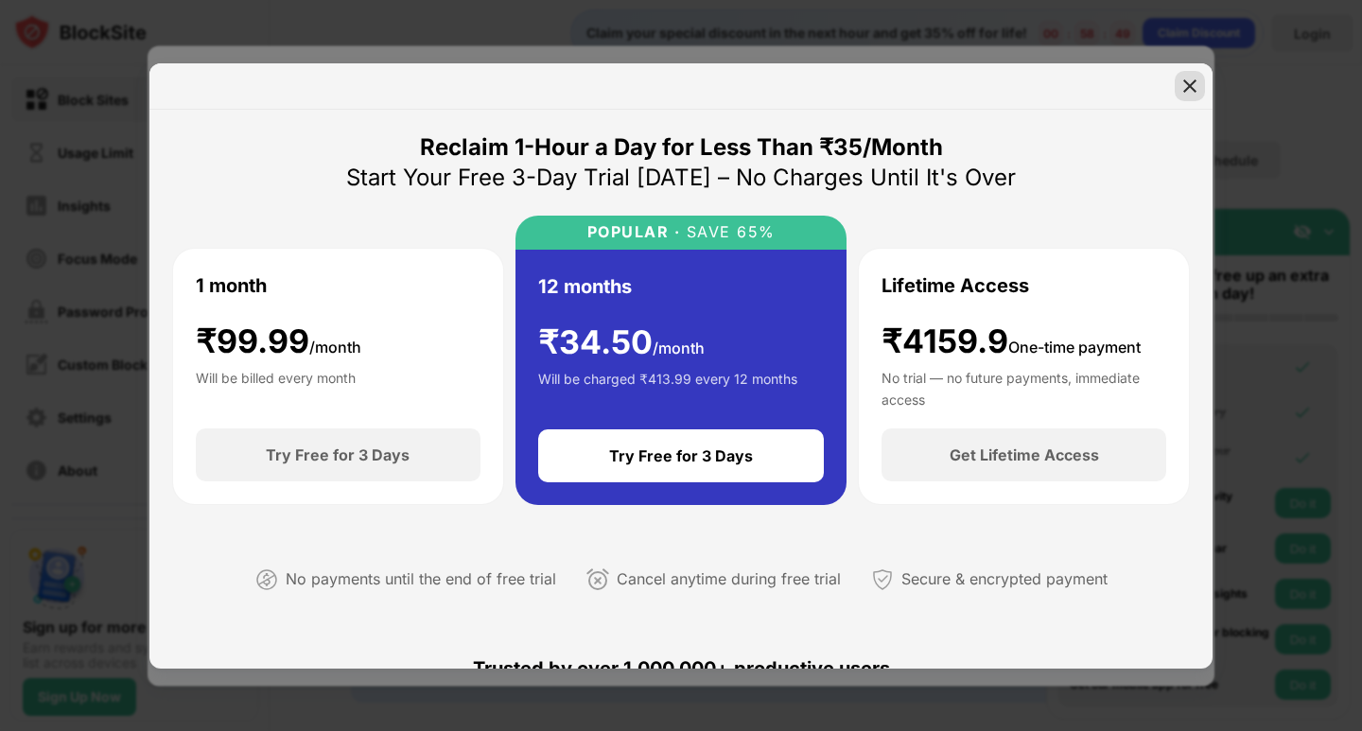
click at [1184, 84] on img at bounding box center [1190, 86] width 19 height 19
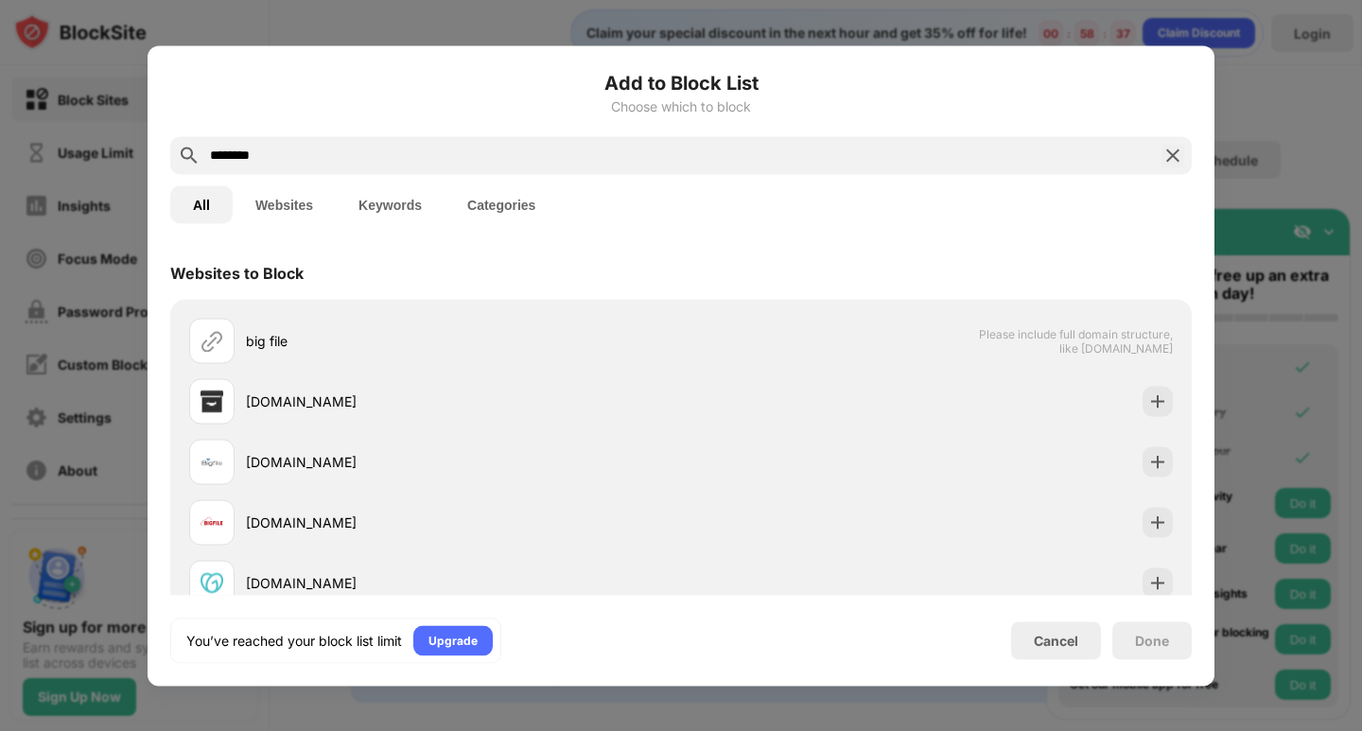
click at [1289, 96] on div at bounding box center [681, 365] width 1362 height 731
